Goal: Check status

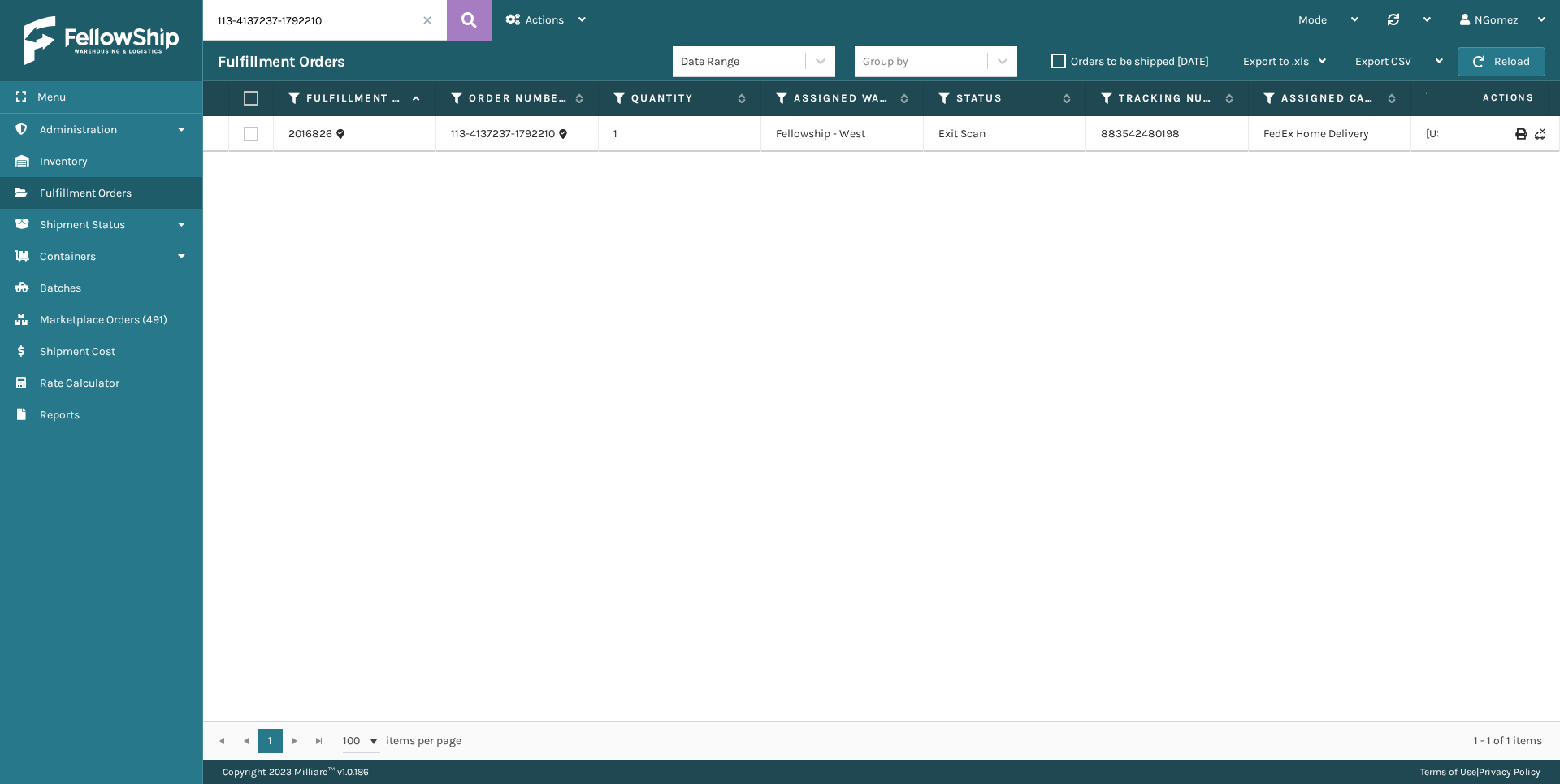
click at [369, 7] on input "113-4137237-1792210" at bounding box center [325, 20] width 244 height 41
click at [249, 18] on input "114-7722692-4621807" at bounding box center [325, 20] width 244 height 41
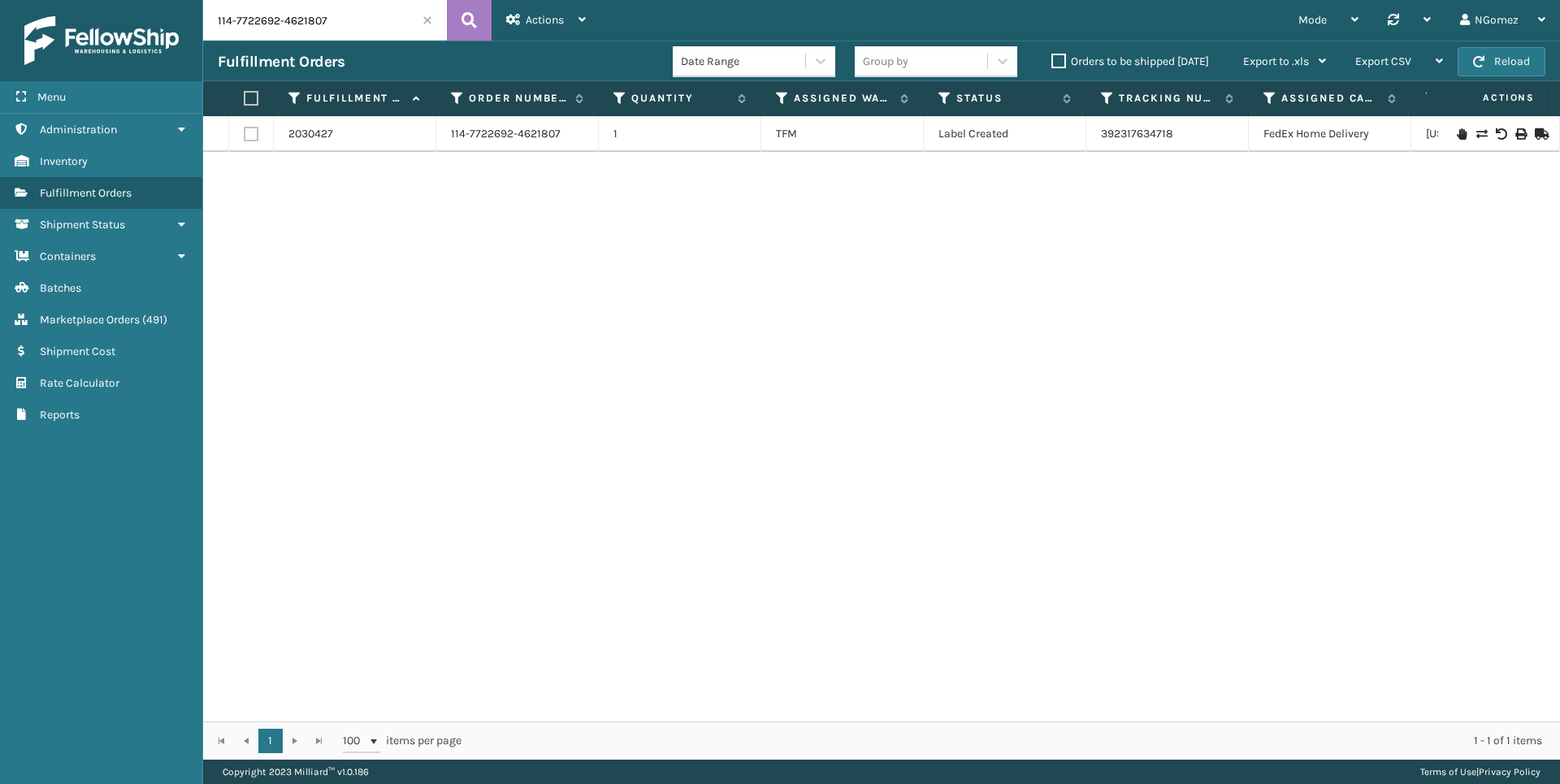
paste input "3-1835629-7163429"
click at [1145, 136] on link "883340118737" at bounding box center [1137, 133] width 74 height 14
click at [301, 22] on input "113-1835629-7163429" at bounding box center [325, 20] width 244 height 41
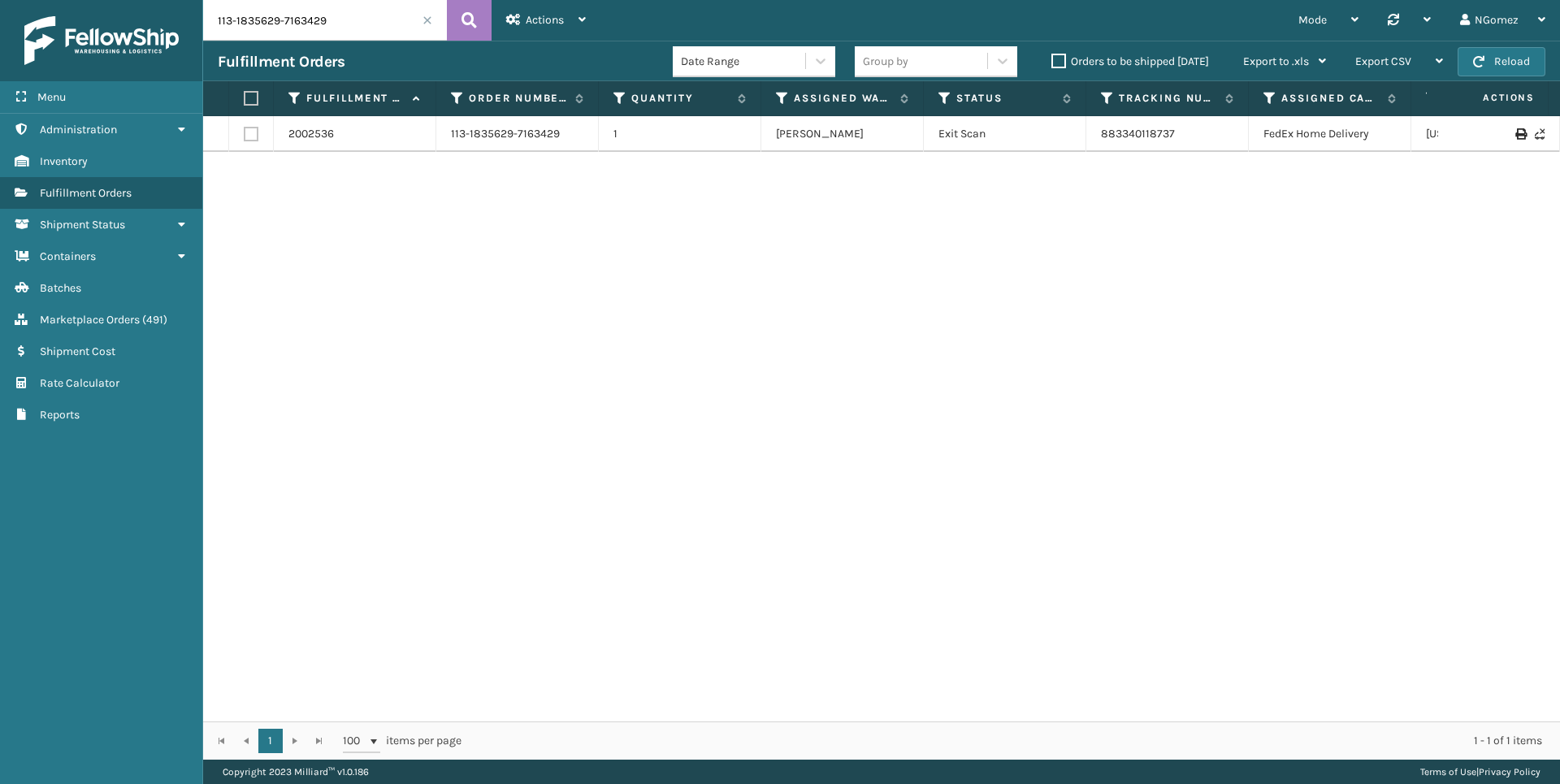
paste input "4137237-1792210"
paste input "113-4137237-1792210"
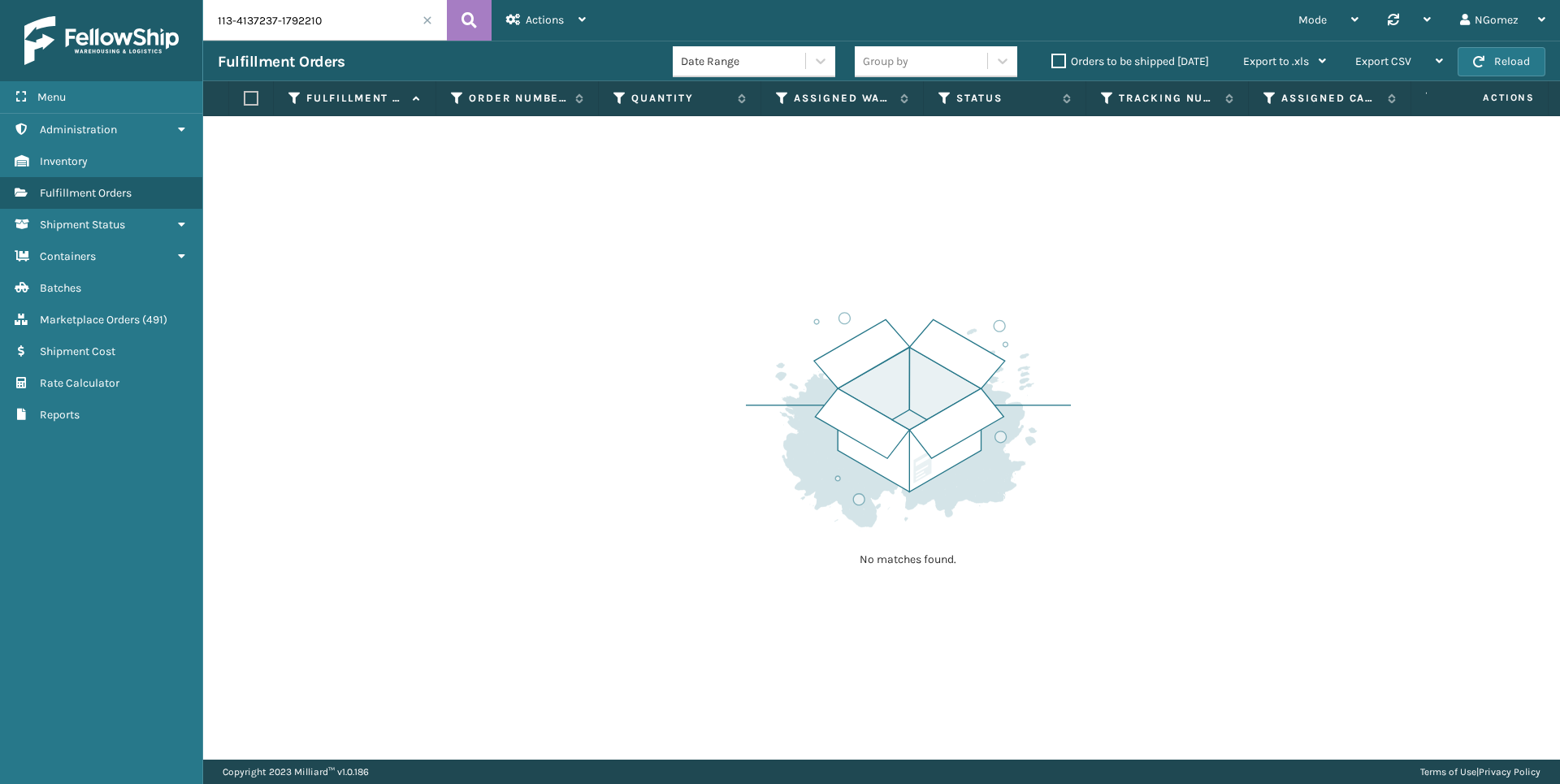
type input "113-4137237-1792210"
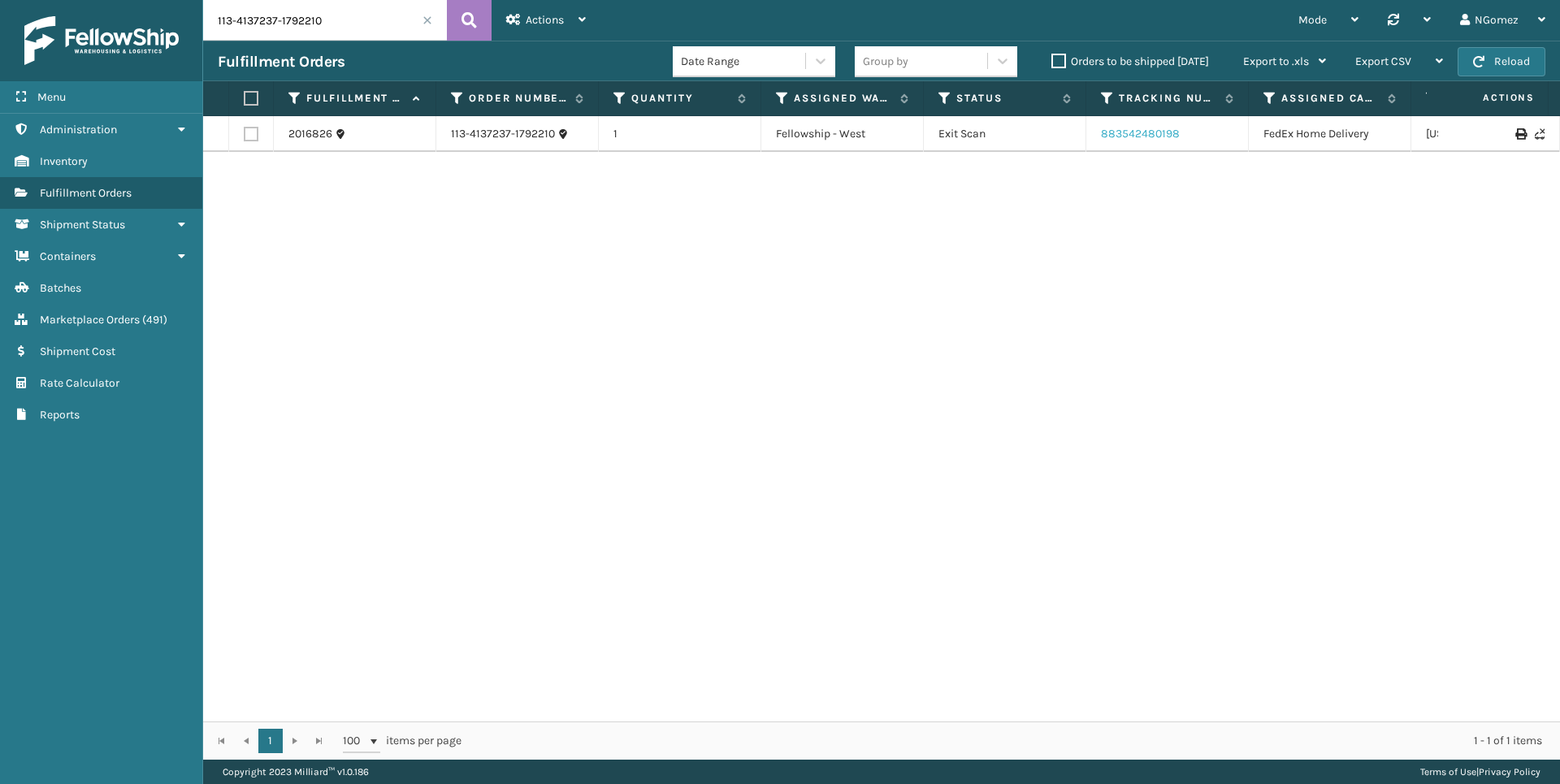
click at [1112, 133] on link "883542480198" at bounding box center [1140, 133] width 79 height 14
